Goal: Transaction & Acquisition: Purchase product/service

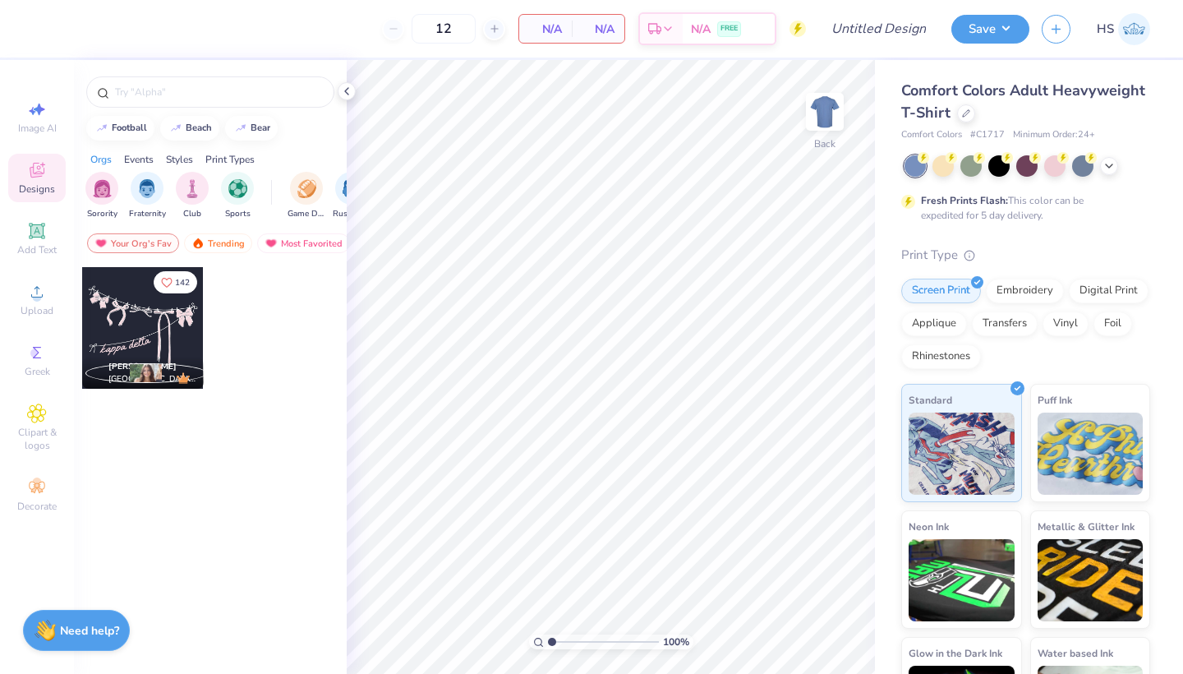
click at [1120, 164] on div at bounding box center [1028, 165] width 246 height 21
click at [1112, 164] on icon at bounding box center [1109, 164] width 13 height 13
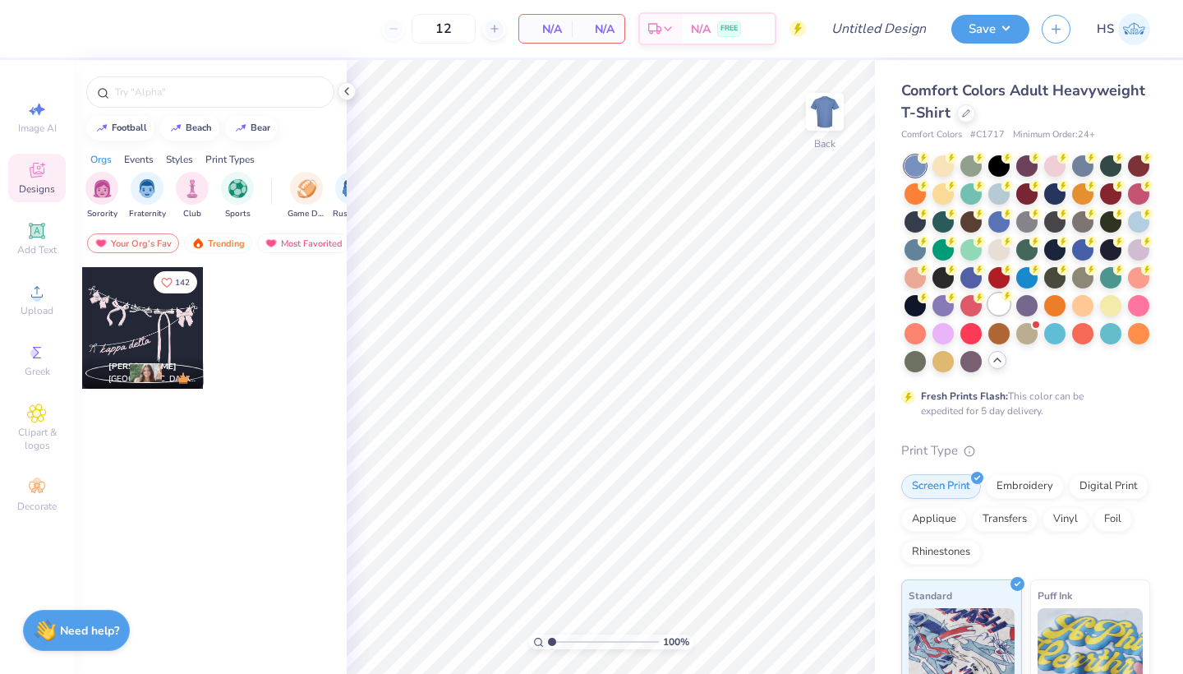
click at [999, 307] on div at bounding box center [999, 303] width 21 height 21
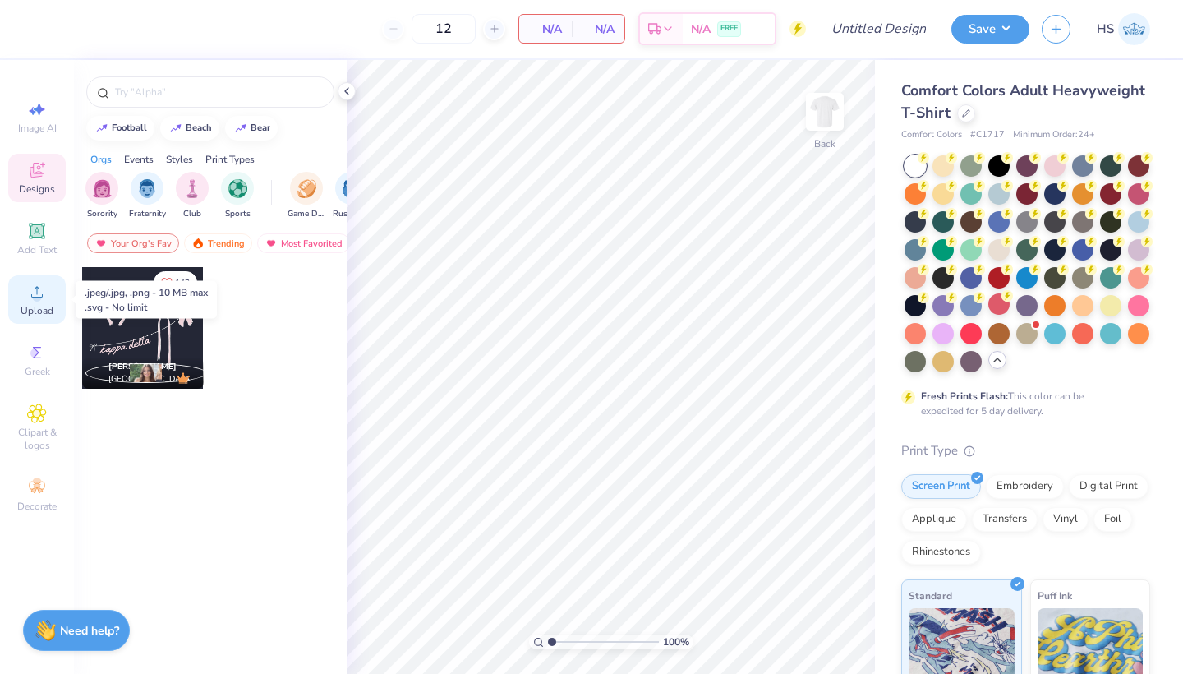
click at [35, 293] on circle at bounding box center [36, 297] width 9 height 9
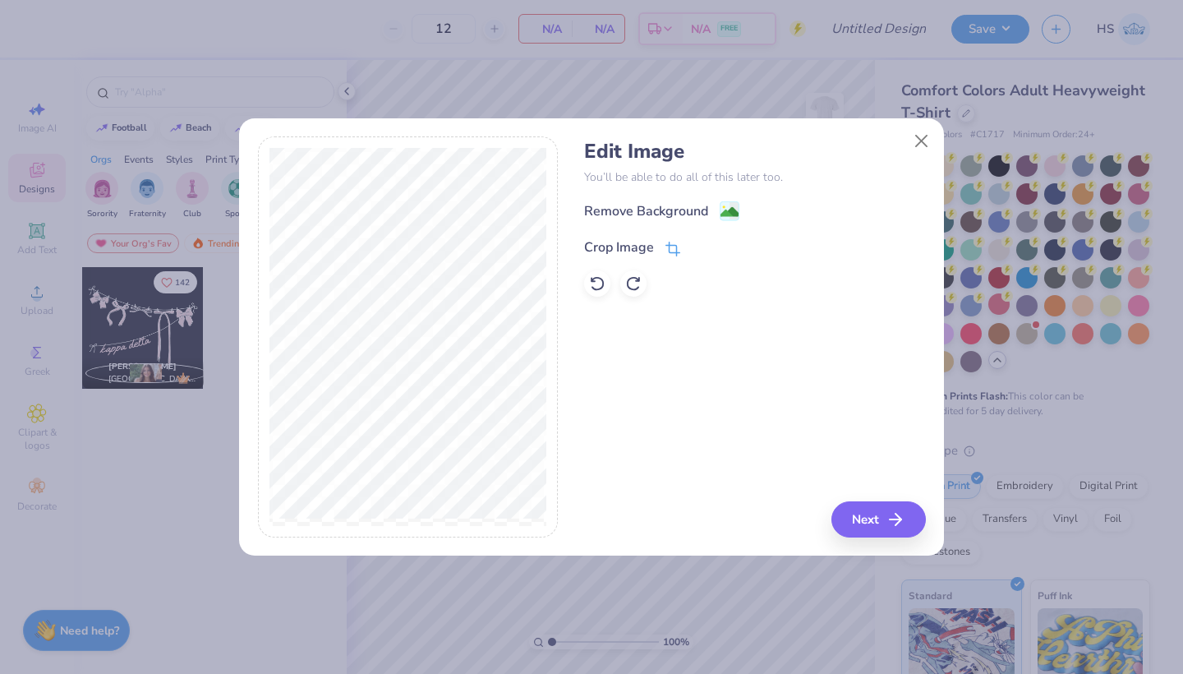
click at [670, 242] on icon at bounding box center [675, 247] width 11 height 11
click at [700, 247] on icon at bounding box center [701, 246] width 10 height 10
click at [673, 248] on icon at bounding box center [673, 249] width 15 height 15
click at [696, 246] on icon at bounding box center [701, 246] width 10 height 10
click at [722, 213] on image at bounding box center [730, 214] width 18 height 18
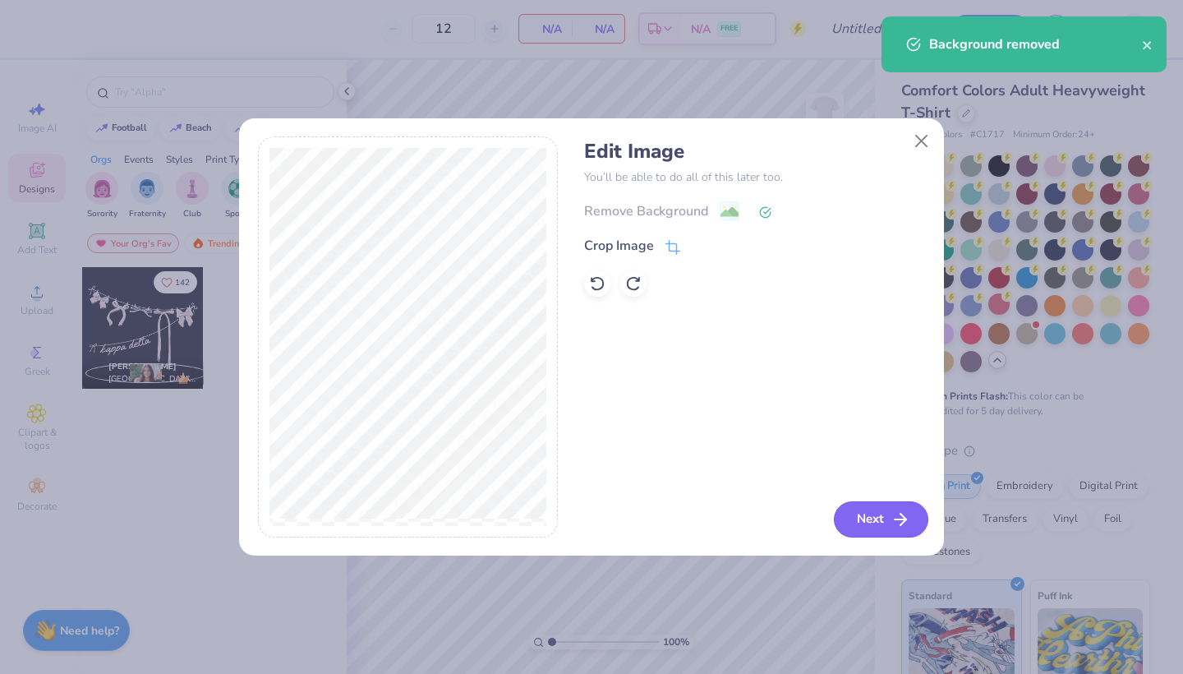
click at [858, 518] on button "Next" at bounding box center [881, 519] width 95 height 36
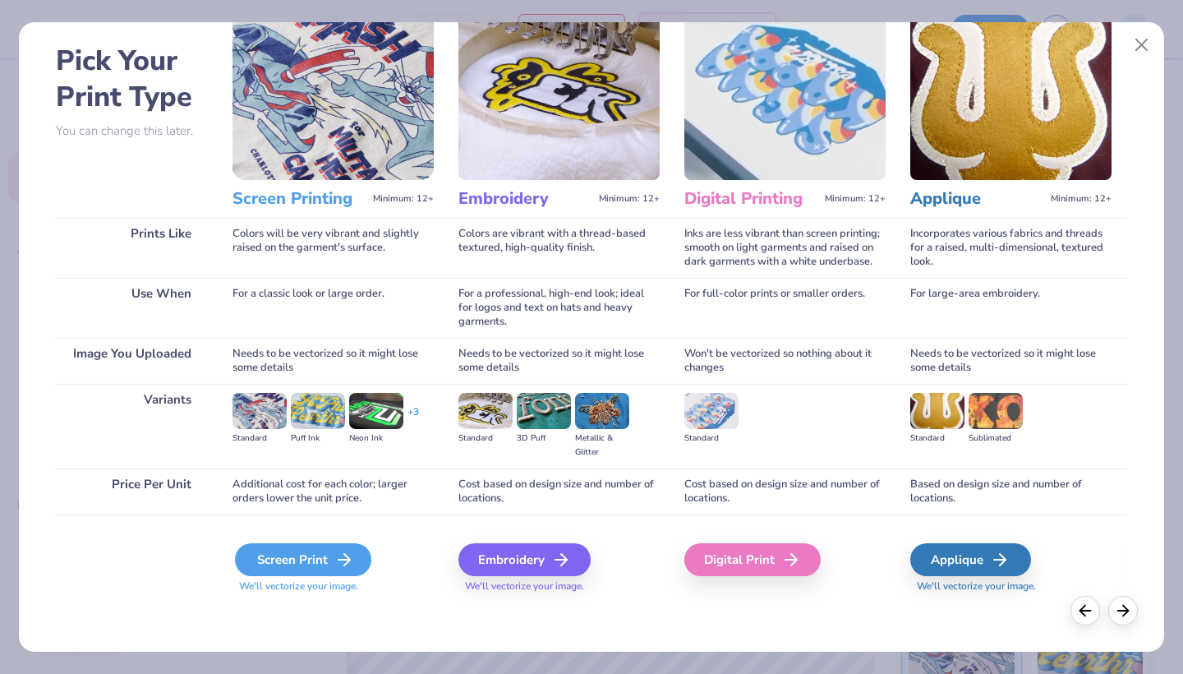
scroll to position [63, 0]
click at [351, 555] on icon at bounding box center [344, 560] width 20 height 20
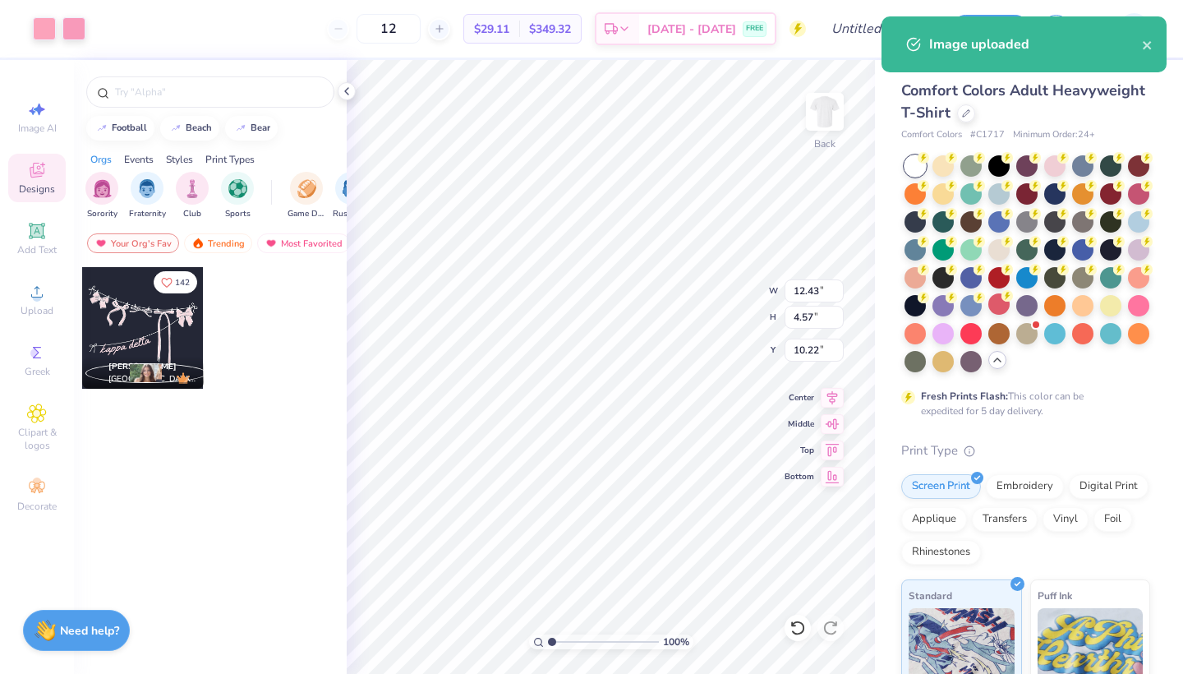
type input "9.82"
type input "3.61"
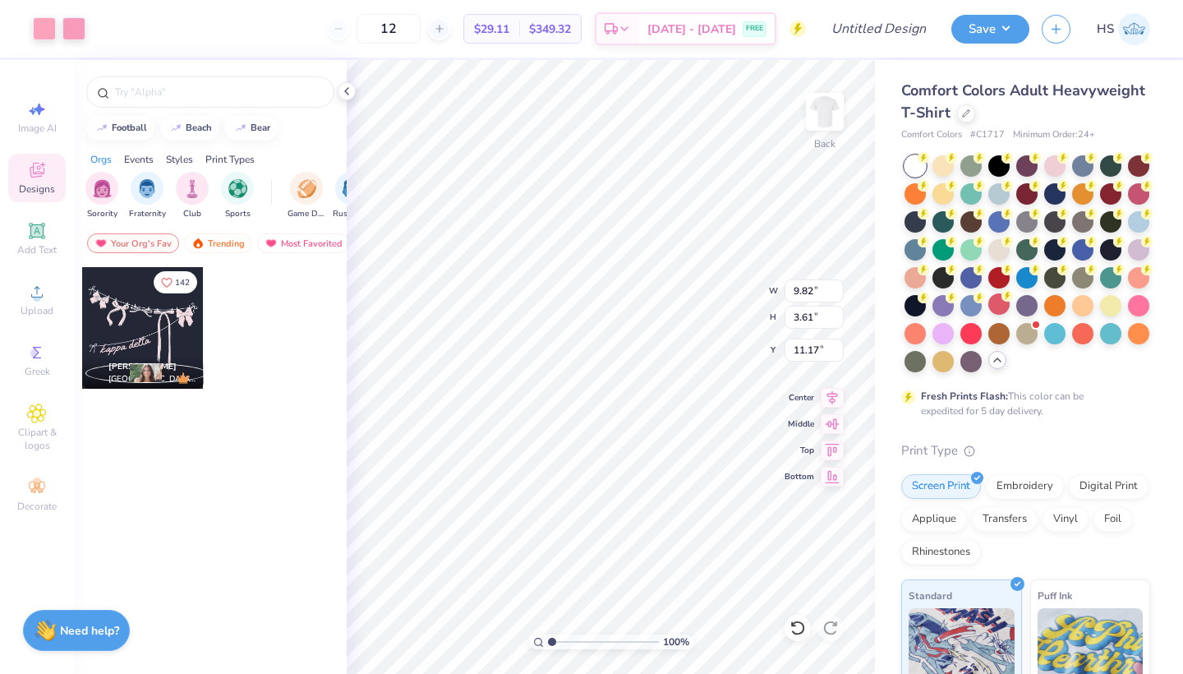
type input "3.00"
click at [883, 35] on input "Design Title" at bounding box center [899, 28] width 81 height 33
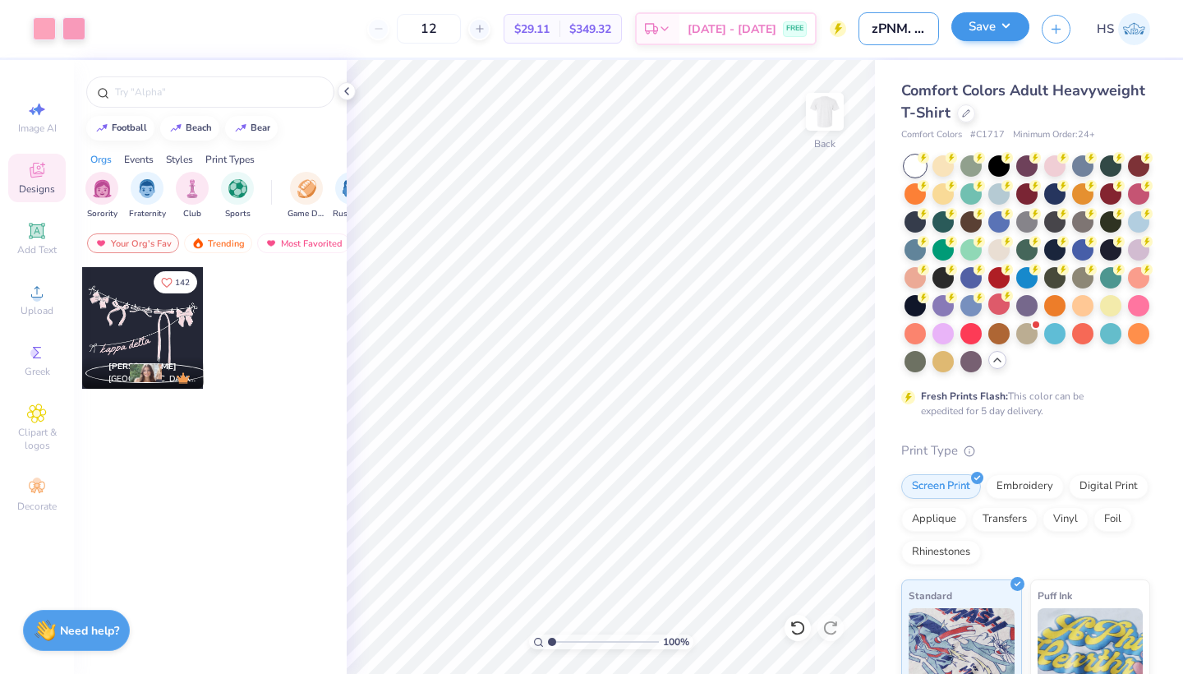
type input "zPNM. EXTRA SHIRTS"
click at [740, 187] on div "Art colors 12 $29.11 Per Item $349.32 Total Est. Delivery [DATE] - [DATE] FREE …" at bounding box center [591, 337] width 1183 height 674
click at [461, 38] on input "12" at bounding box center [429, 29] width 64 height 30
type input "1"
type input "150"
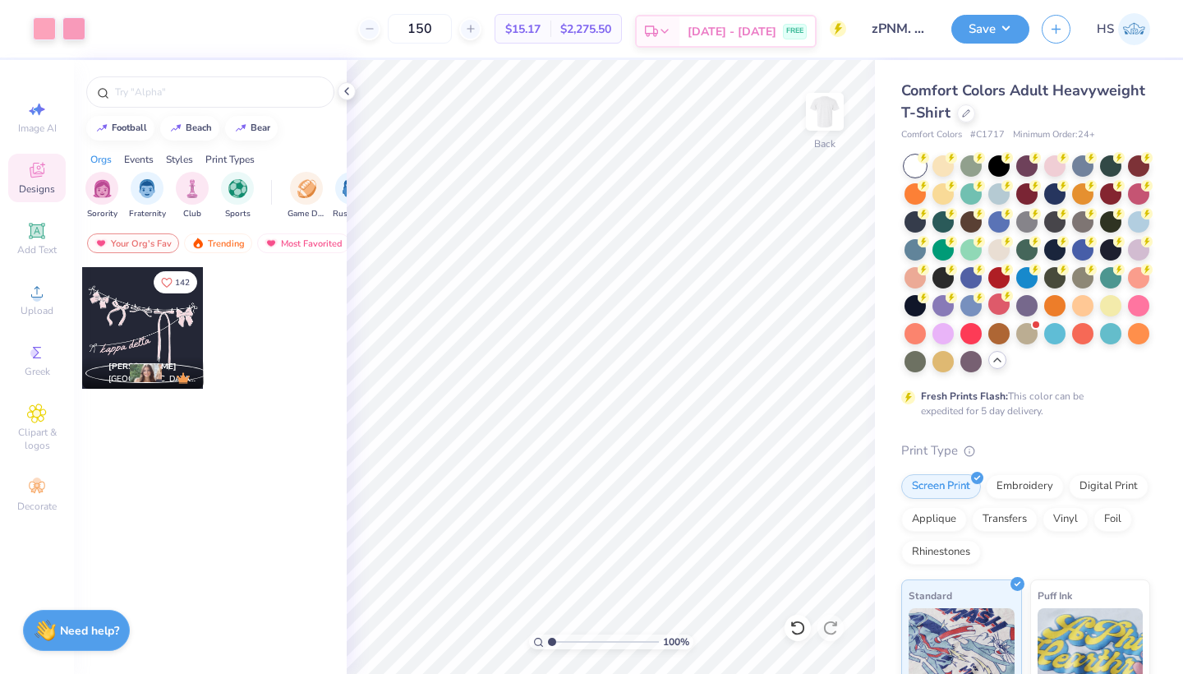
click at [748, 29] on span "[DATE] - [DATE]" at bounding box center [732, 31] width 89 height 17
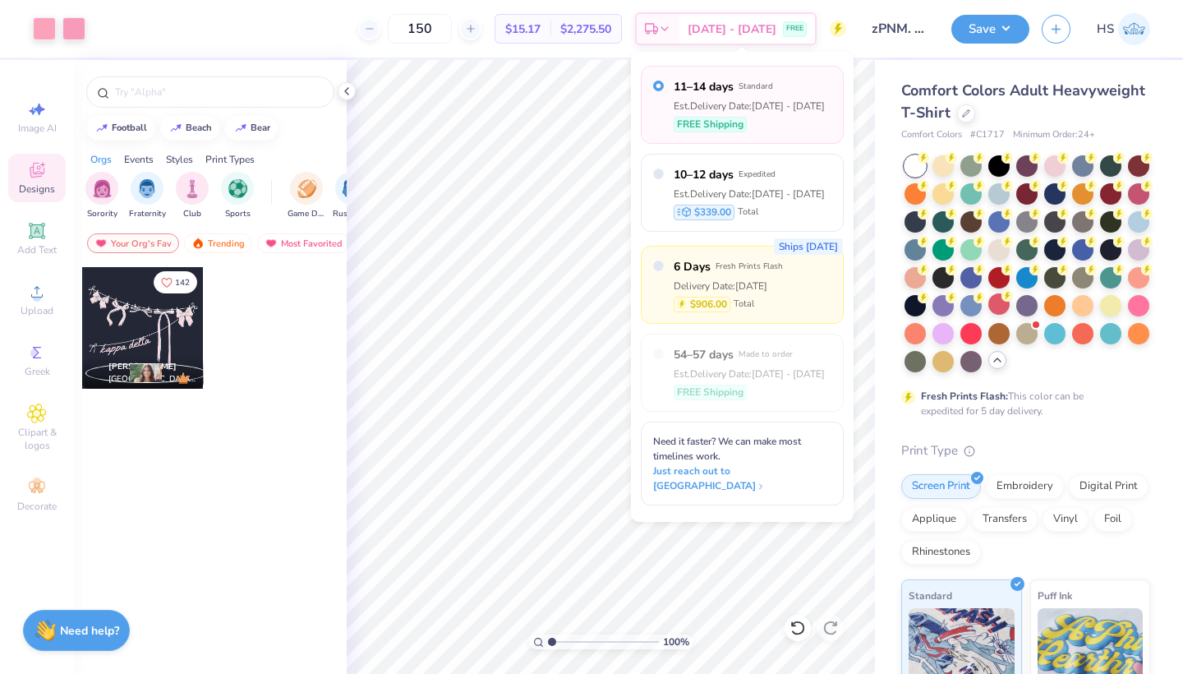
click at [767, 311] on div "$906.00 Total" at bounding box center [728, 305] width 109 height 16
radio input "false"
radio input "true"
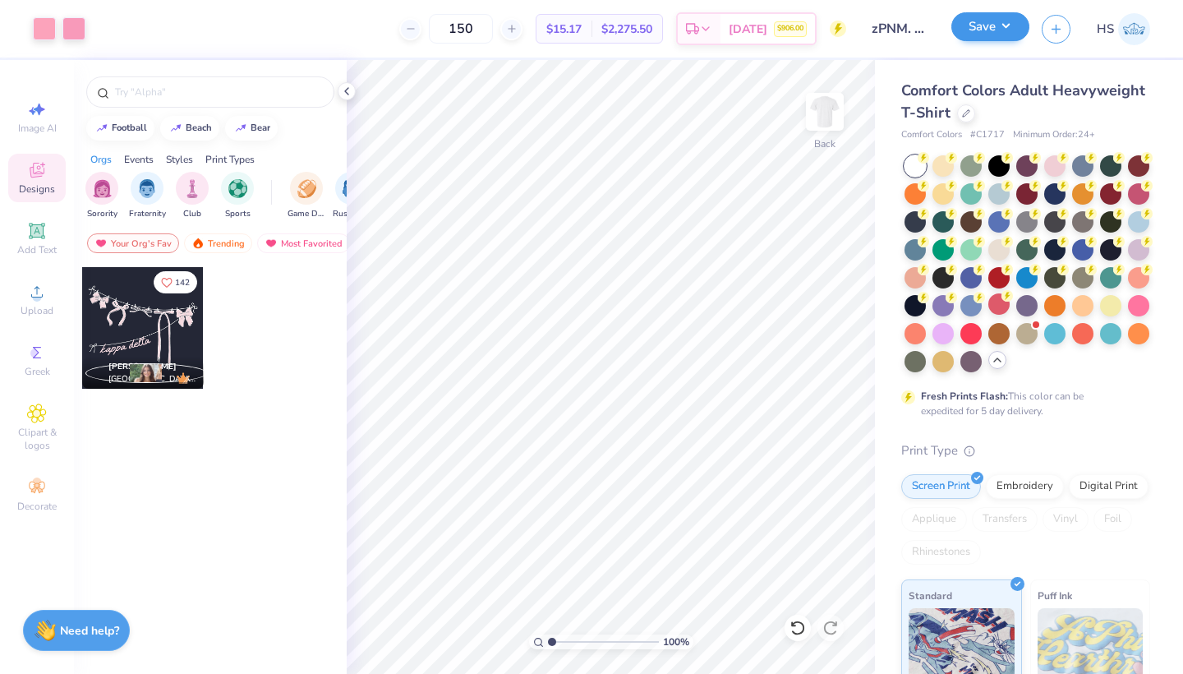
click at [985, 30] on button "Save" at bounding box center [991, 26] width 78 height 29
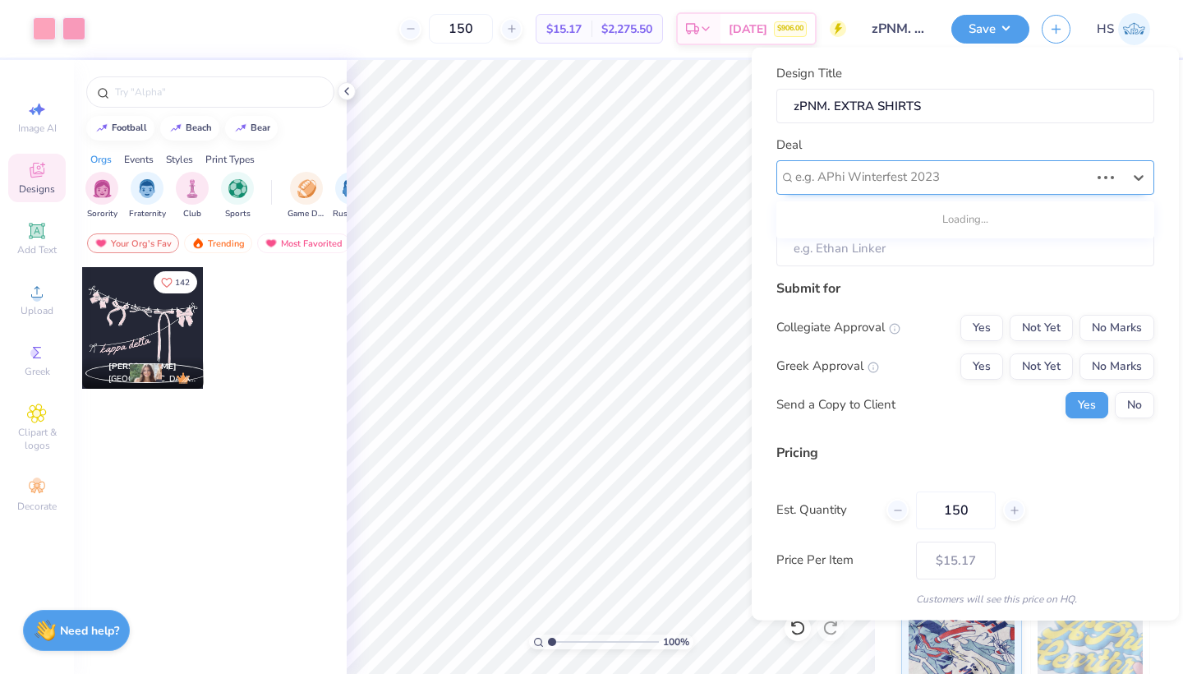
click at [869, 163] on div "e.g. APhi Winterfest 2023" at bounding box center [966, 176] width 378 height 35
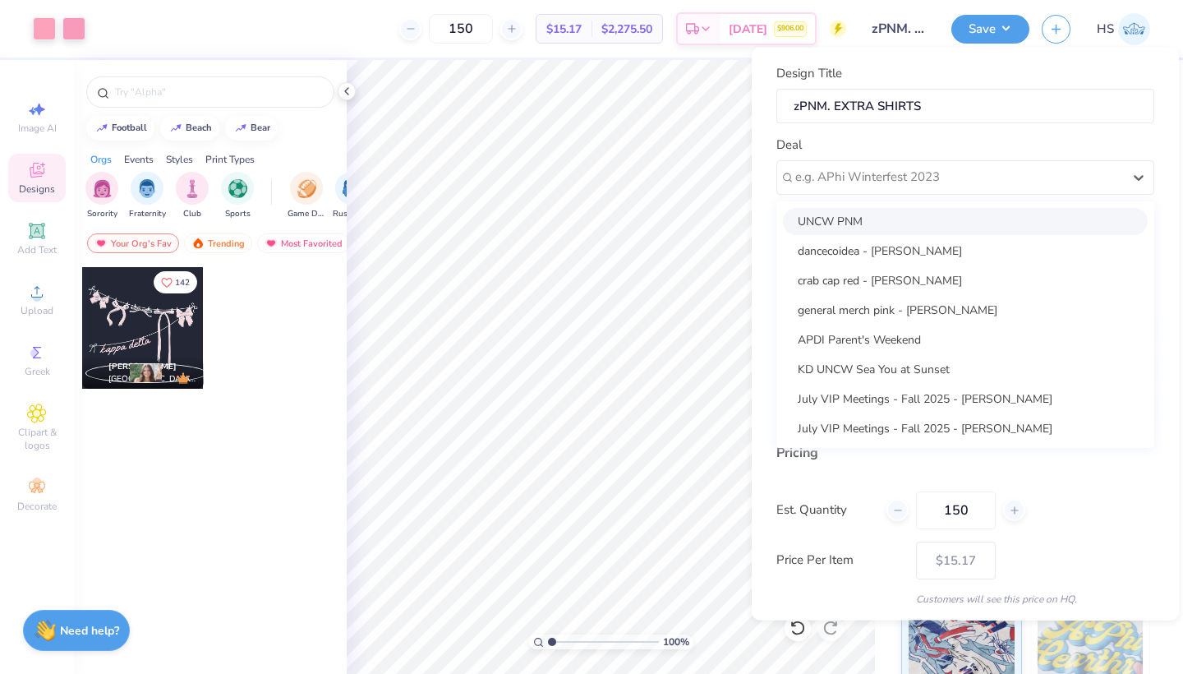
click at [867, 215] on div "UNCW PNM" at bounding box center [965, 220] width 365 height 27
type input "[PERSON_NAME]"
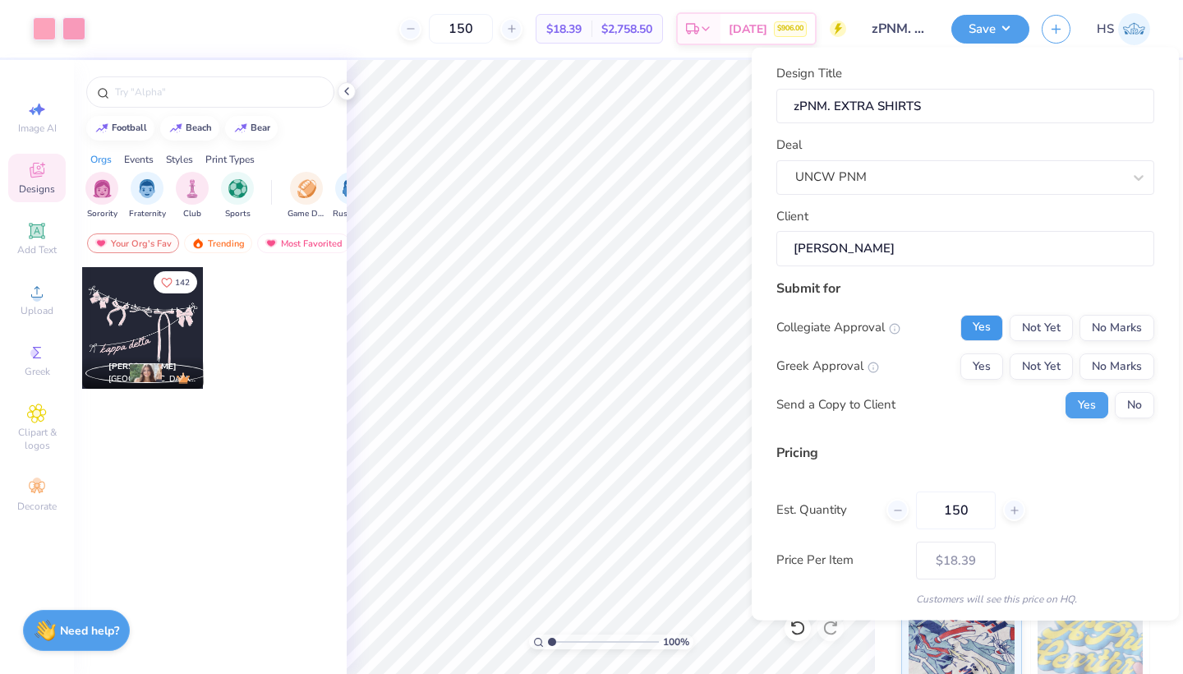
click at [974, 326] on button "Yes" at bounding box center [982, 327] width 43 height 26
click at [990, 361] on button "Yes" at bounding box center [982, 366] width 43 height 26
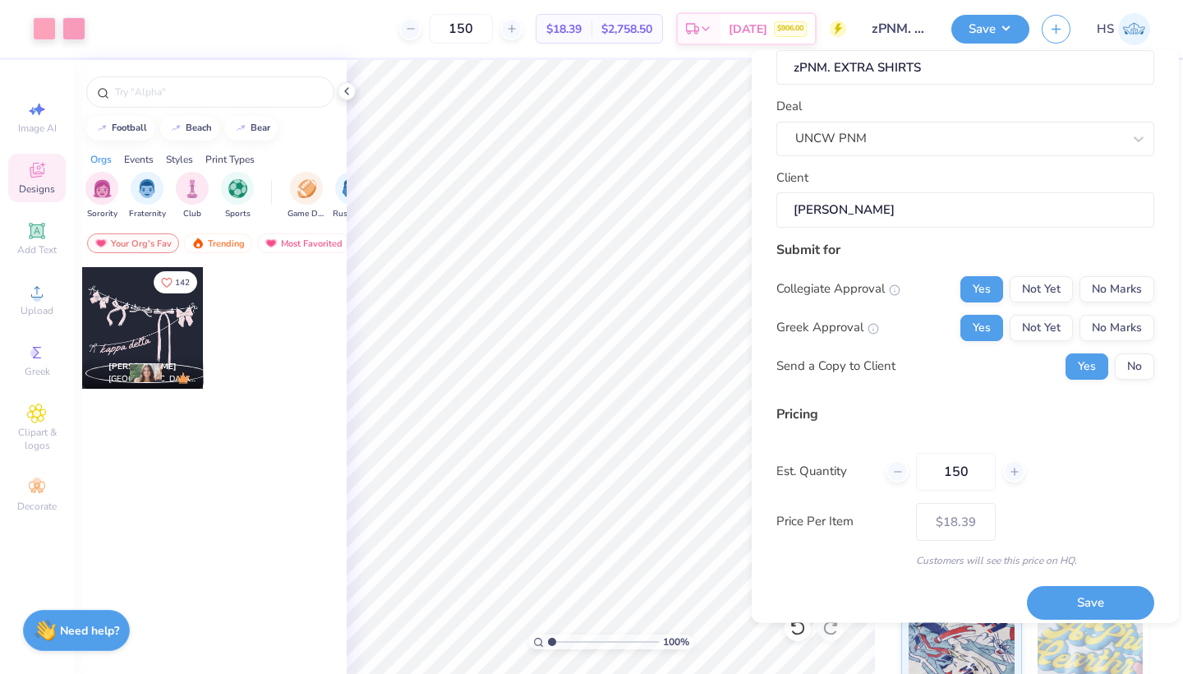
scroll to position [43, 0]
click at [1086, 605] on button "Save" at bounding box center [1090, 601] width 127 height 34
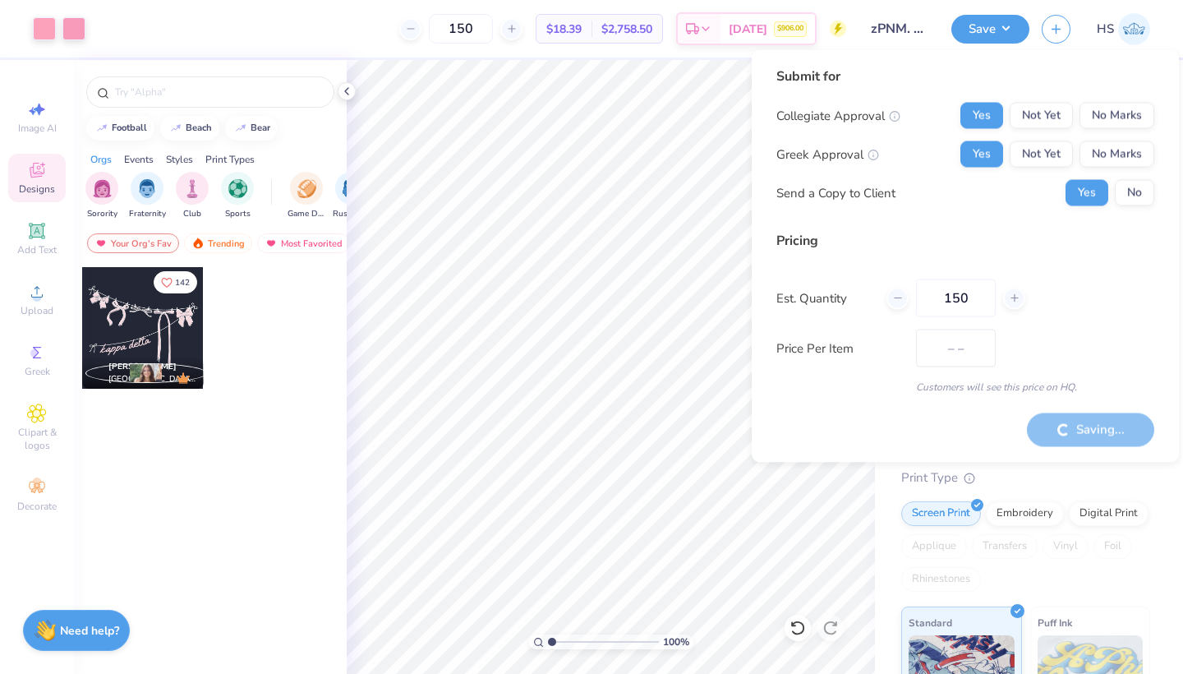
type input "– –"
